Goal: Check status

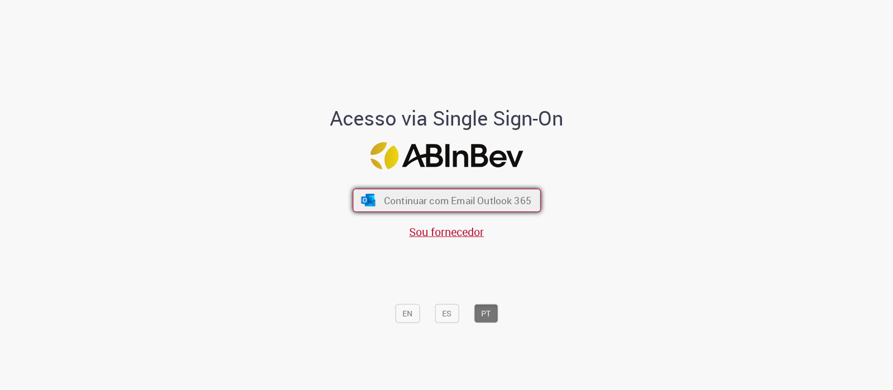
click at [501, 203] on span "Continuar com Email Outlook 365" at bounding box center [457, 200] width 147 height 13
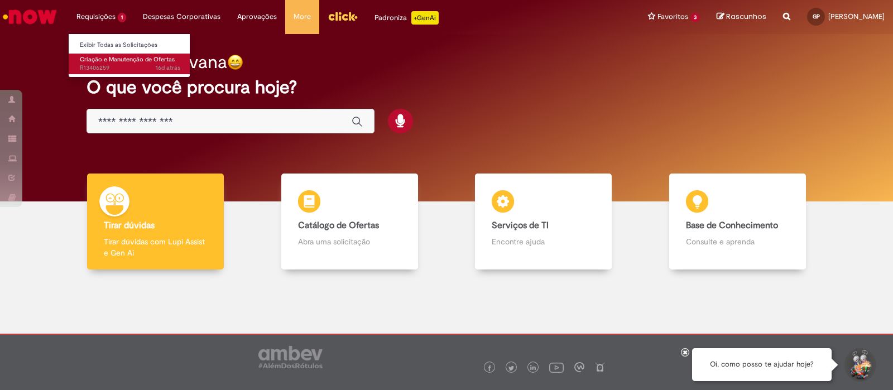
click at [112, 66] on span "16d atrás 16 dias atrás R13406259" at bounding box center [130, 68] width 101 height 9
click at [112, 63] on link "Criação e Manutenção de Ofertas 16d atrás 16 dias atrás R13406259" at bounding box center [130, 64] width 123 height 21
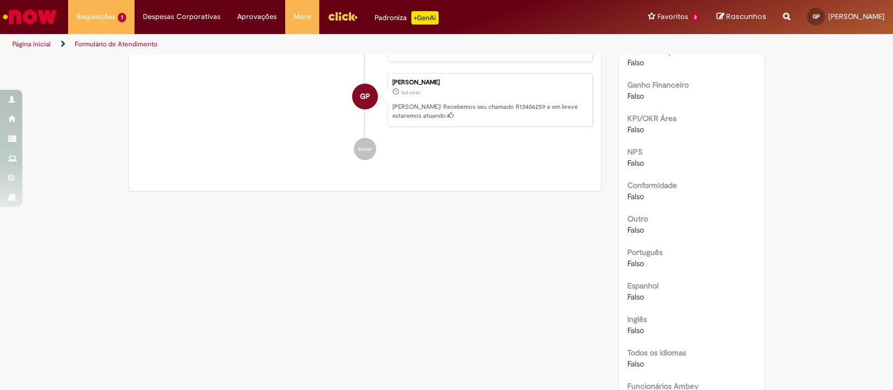
scroll to position [419, 0]
